Goal: Navigation & Orientation: Find specific page/section

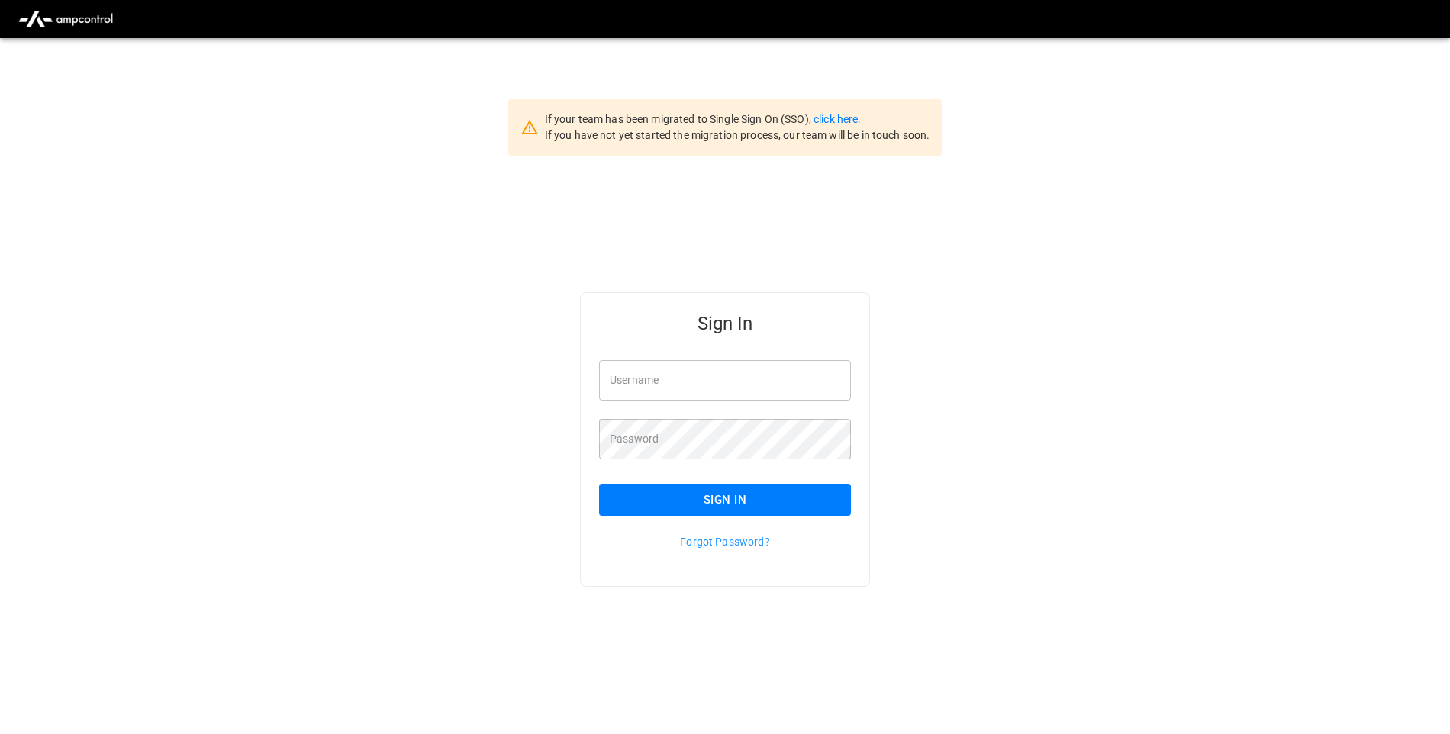
type input "**********"
click at [664, 514] on button "Sign In" at bounding box center [725, 500] width 252 height 32
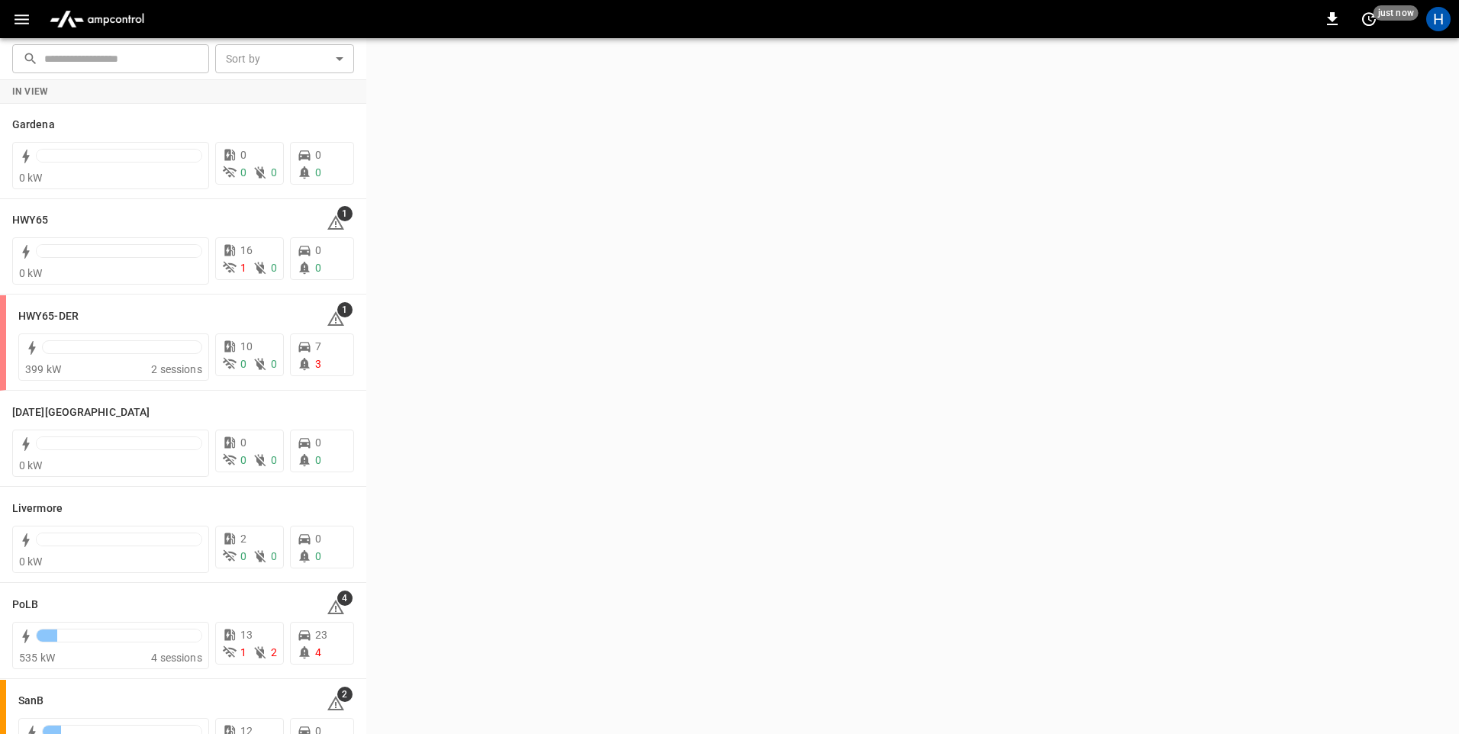
click at [28, 14] on icon "button" at bounding box center [21, 19] width 19 height 19
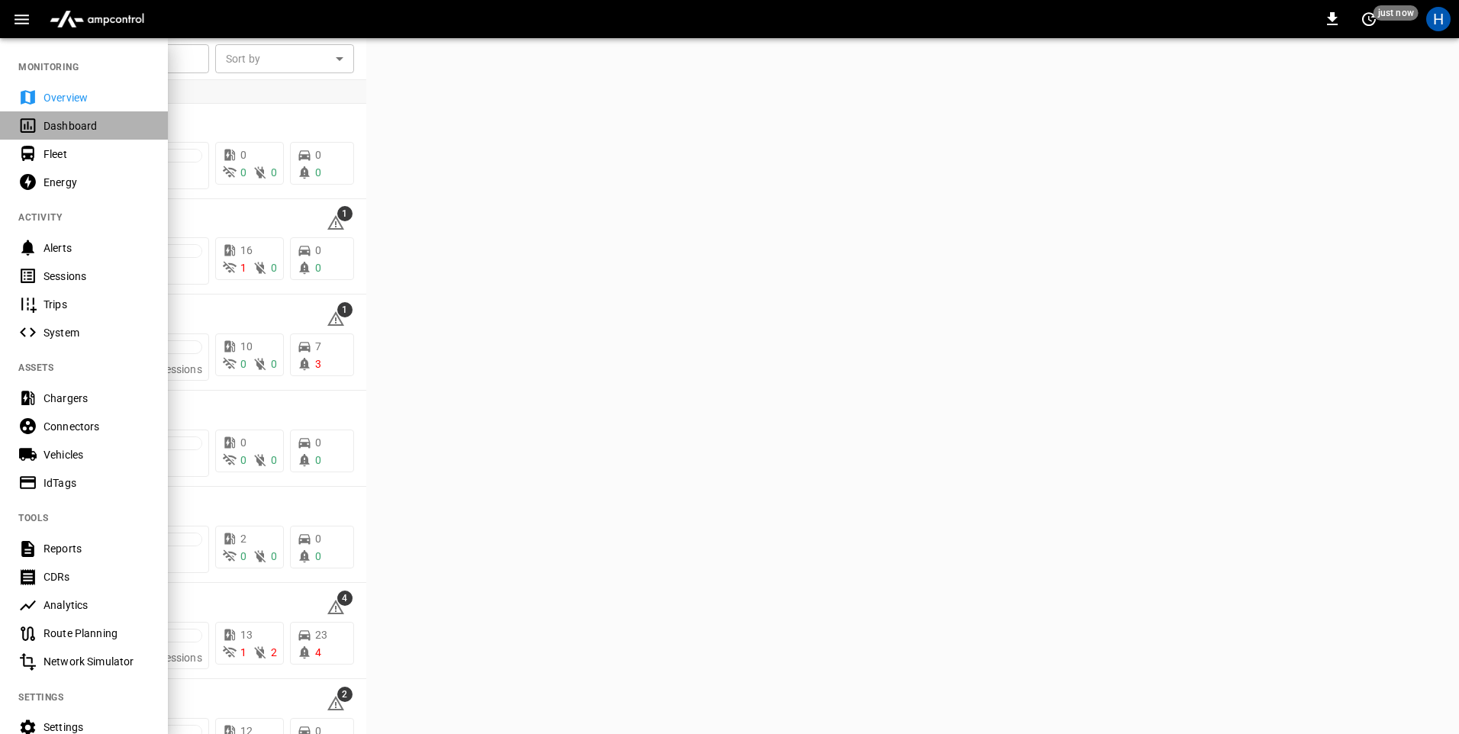
click at [85, 127] on div "Dashboard" at bounding box center [96, 125] width 106 height 15
